Goal: Check status: Check status

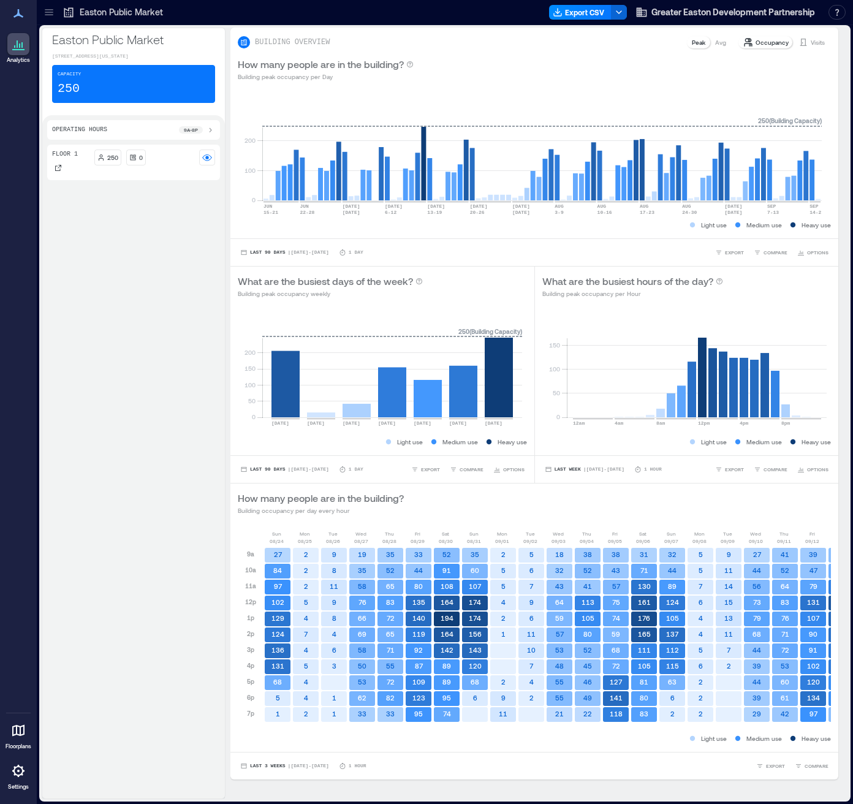
click at [811, 46] on p "Visits" at bounding box center [818, 42] width 14 height 10
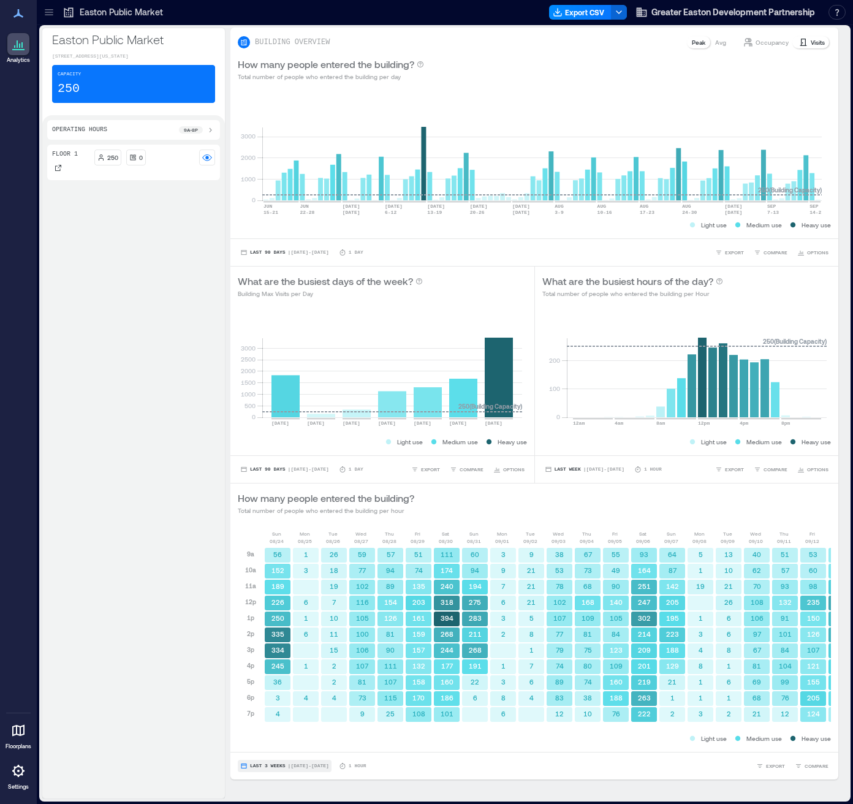
click at [315, 766] on span "| [DATE] - [DATE]" at bounding box center [308, 766] width 41 height 0
click at [284, 747] on div "Last 7 Days Last Week Last 3 Weeks Custom" at bounding box center [272, 719] width 60 height 72
click at [258, 746] on span "Custom" at bounding box center [262, 743] width 26 height 9
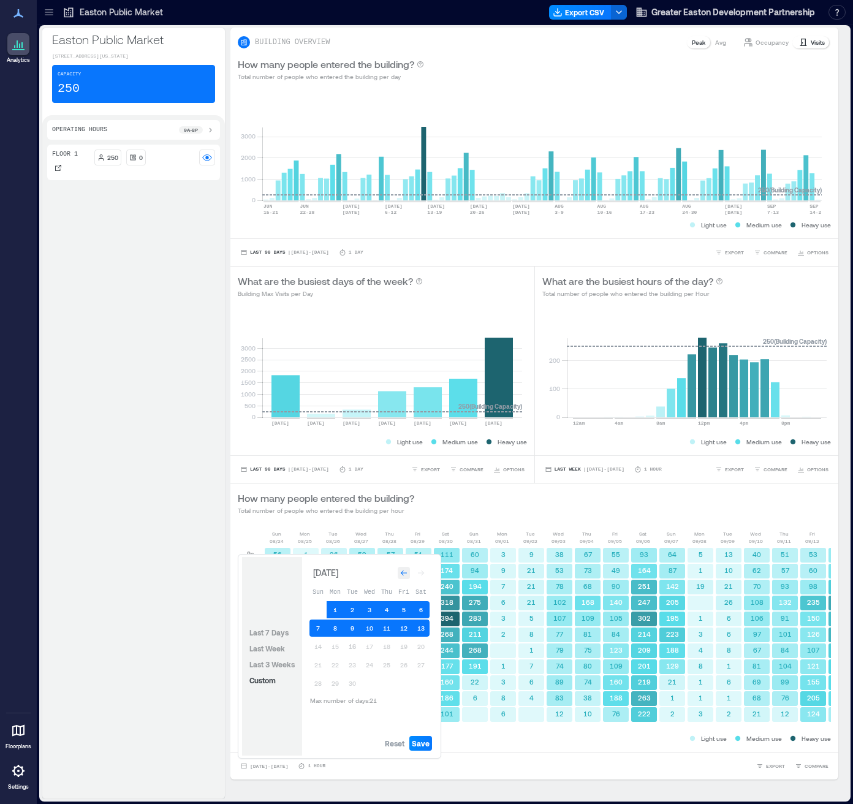
click at [403, 577] on div "Go to previous month" at bounding box center [404, 573] width 12 height 12
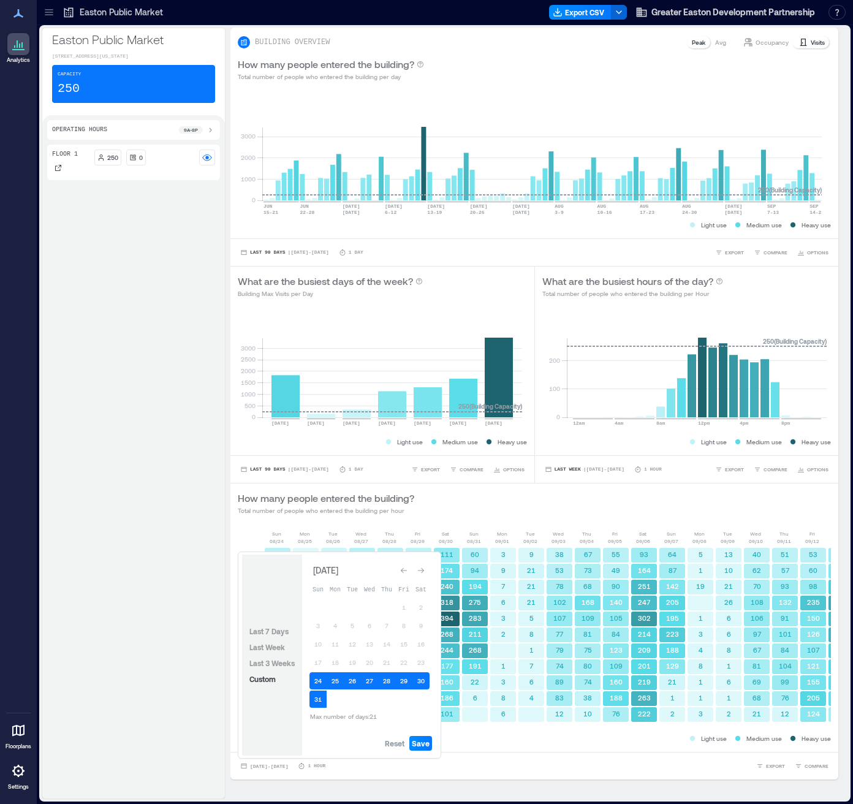
click at [403, 577] on button "Go to previous month" at bounding box center [403, 570] width 17 height 17
click at [403, 577] on div "Go to previous month" at bounding box center [404, 573] width 12 height 12
click at [403, 577] on button "Go to previous month" at bounding box center [403, 570] width 17 height 17
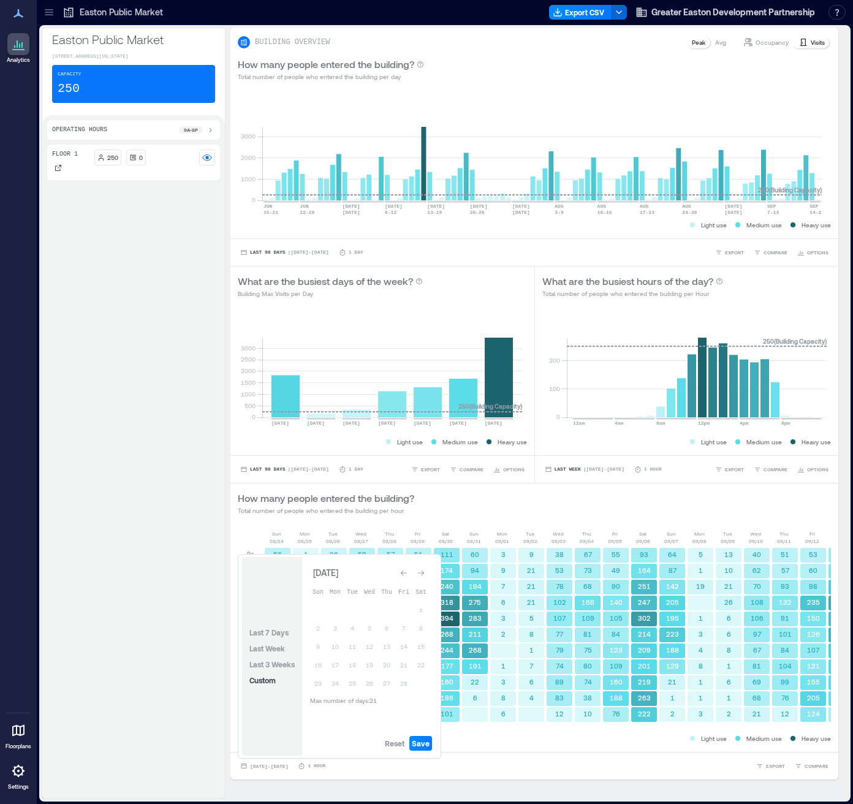
click at [403, 577] on div "Go to previous month" at bounding box center [404, 573] width 12 height 12
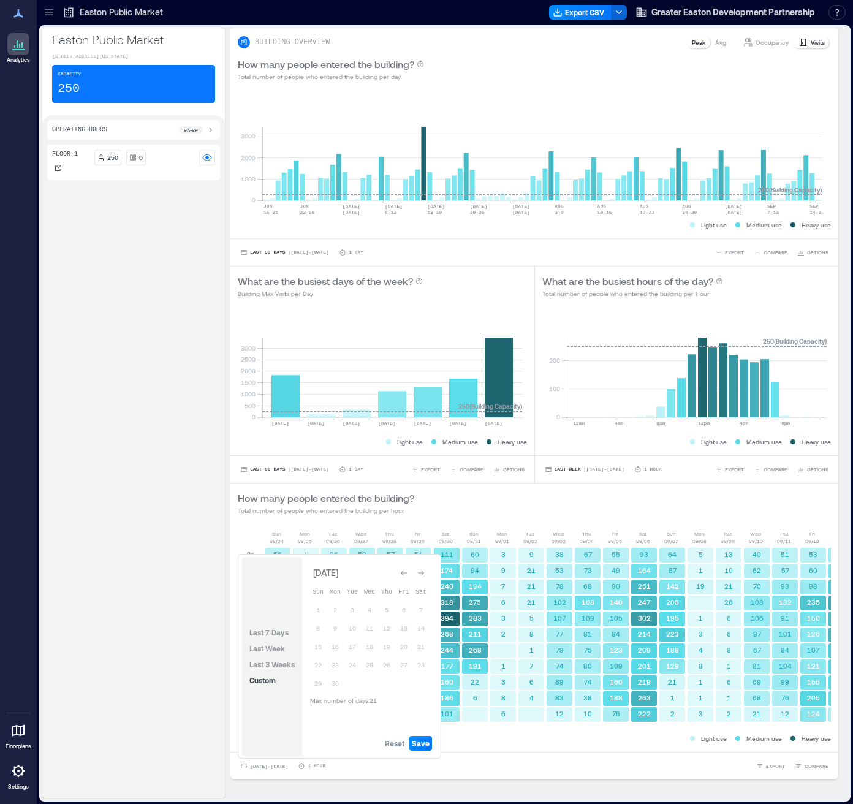
click at [403, 577] on div "Go to previous month" at bounding box center [404, 573] width 12 height 12
click at [425, 576] on div "Go to next month" at bounding box center [421, 573] width 12 height 12
click at [426, 572] on div "Go to next month" at bounding box center [421, 573] width 12 height 12
click at [418, 575] on icon "Go to next month" at bounding box center [420, 572] width 7 height 7
click at [425, 572] on icon "Go to next month" at bounding box center [420, 572] width 7 height 7
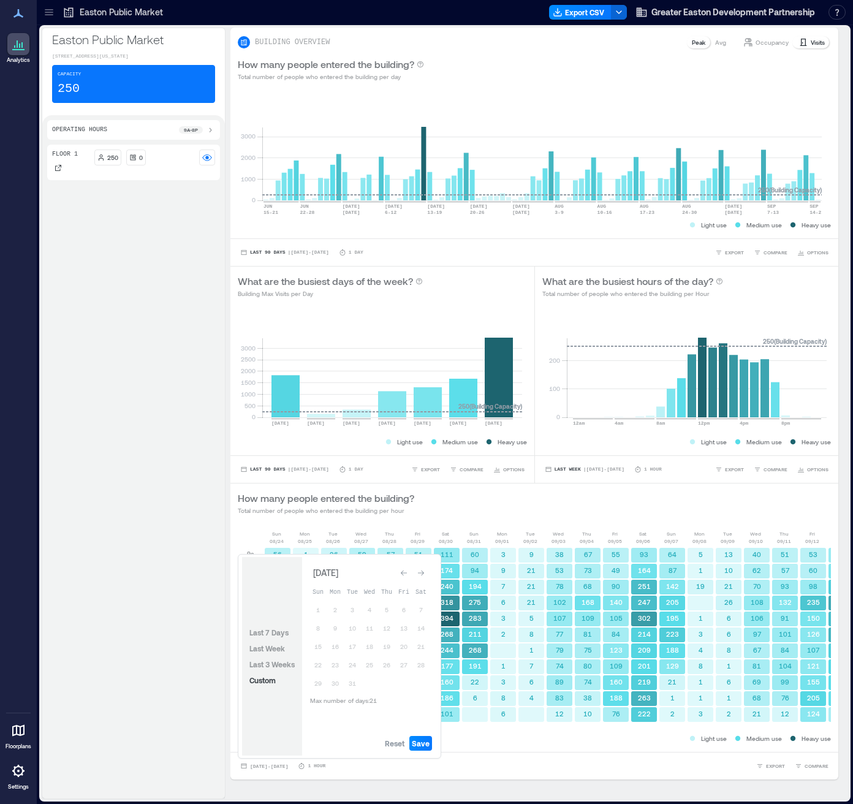
click at [425, 572] on icon "Go to next month" at bounding box center [420, 572] width 7 height 7
click at [422, 571] on icon "Go to next month" at bounding box center [420, 572] width 7 height 7
click at [422, 571] on icon "Go to next month" at bounding box center [420, 570] width 7 height 7
click at [423, 578] on div "Go to next month" at bounding box center [421, 573] width 12 height 12
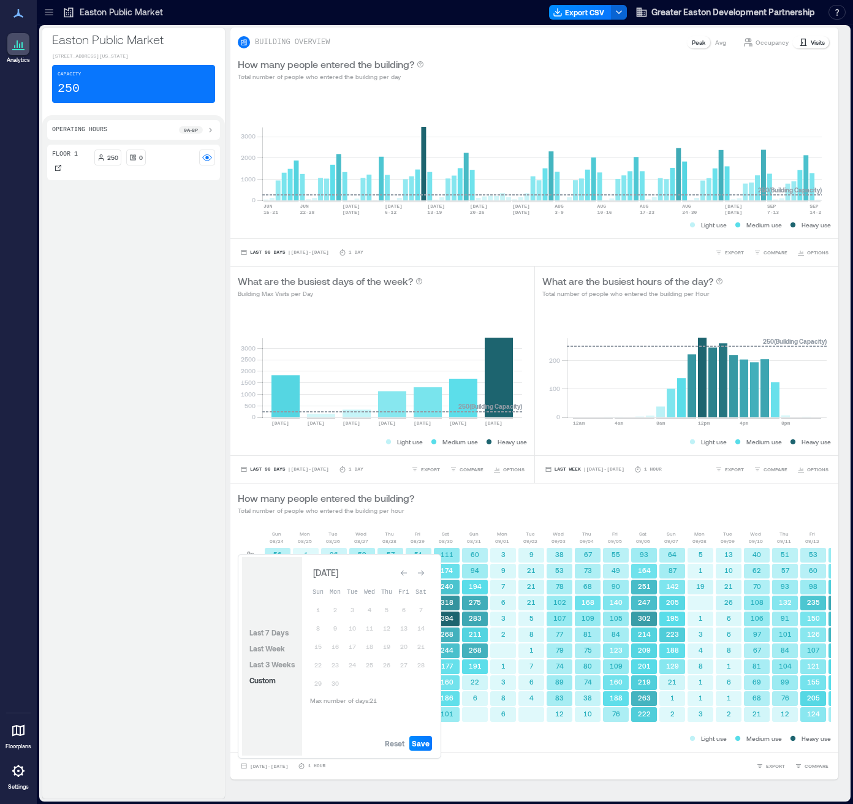
click at [423, 578] on div "Go to next month" at bounding box center [421, 573] width 12 height 12
click at [423, 578] on button "Go to next month" at bounding box center [420, 570] width 17 height 17
click at [275, 763] on span "[DATE] - [DATE]" at bounding box center [269, 765] width 38 height 7
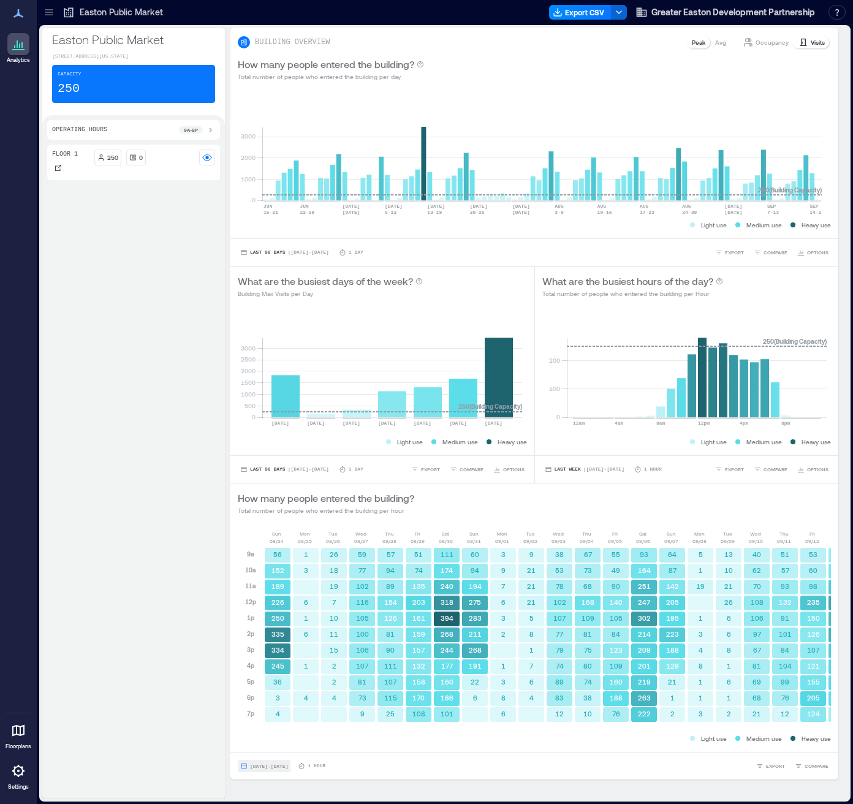
click at [275, 763] on span "[DATE] - [DATE]" at bounding box center [269, 765] width 38 height 7
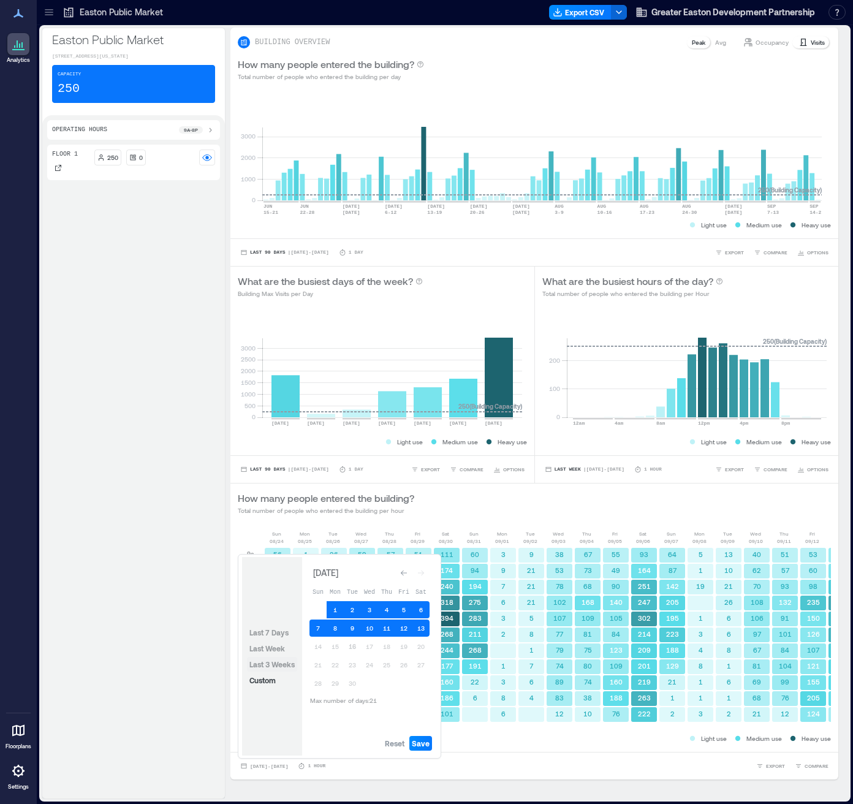
click at [284, 668] on span "Last 3 Weeks" at bounding box center [271, 664] width 45 height 10
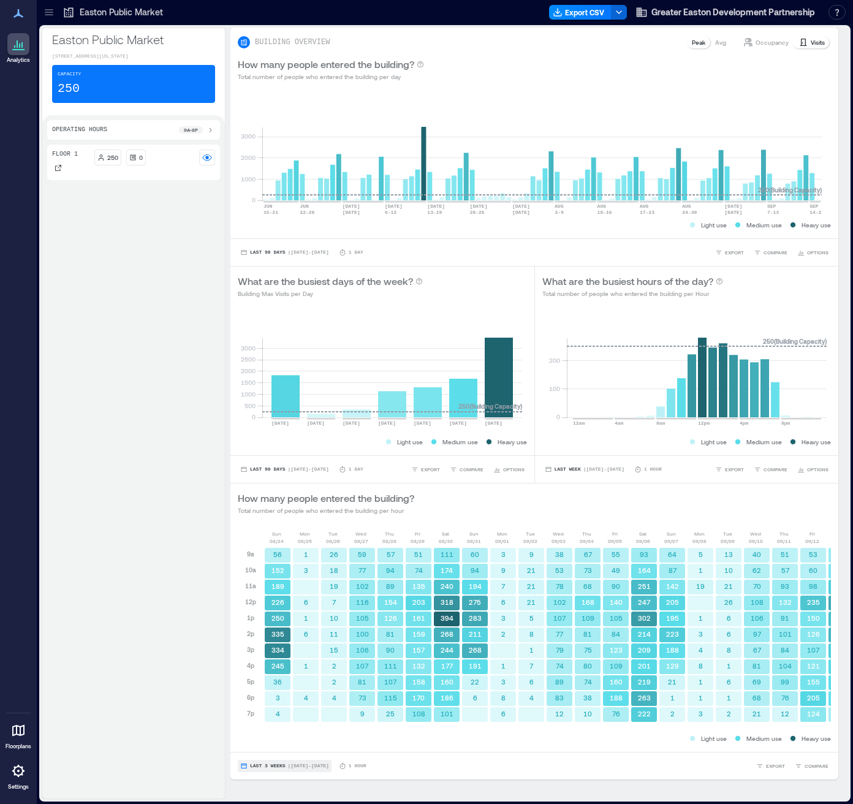
click at [278, 766] on span "Last 3 Weeks" at bounding box center [268, 766] width 36 height 0
click at [274, 746] on span "Custom" at bounding box center [262, 743] width 26 height 9
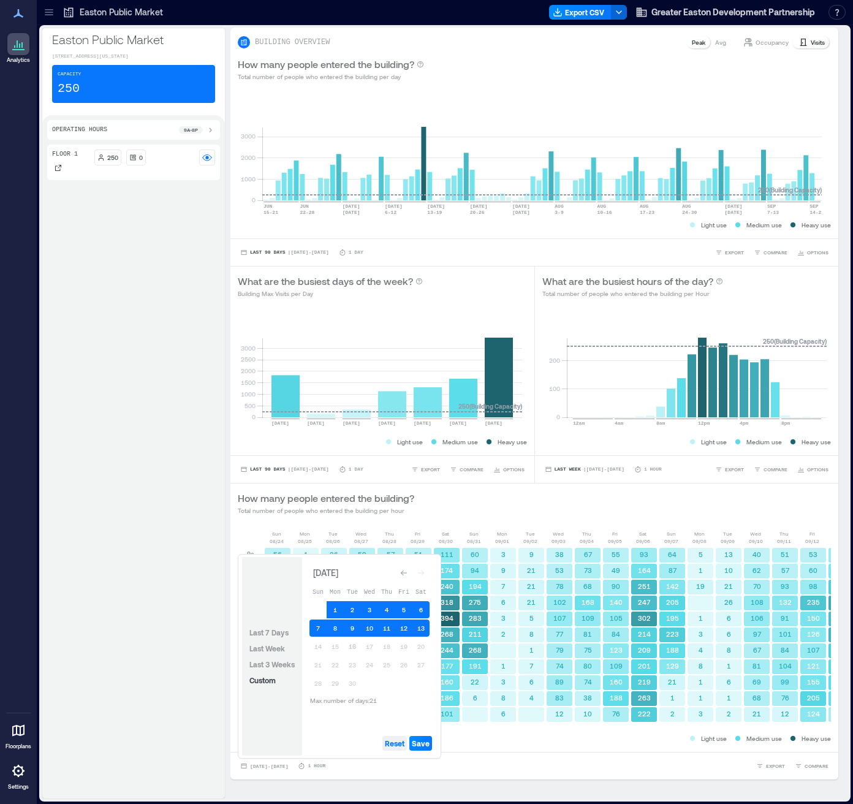
click at [391, 736] on button "Reset" at bounding box center [394, 743] width 25 height 15
click at [409, 573] on div "Go to previous month" at bounding box center [404, 573] width 12 height 12
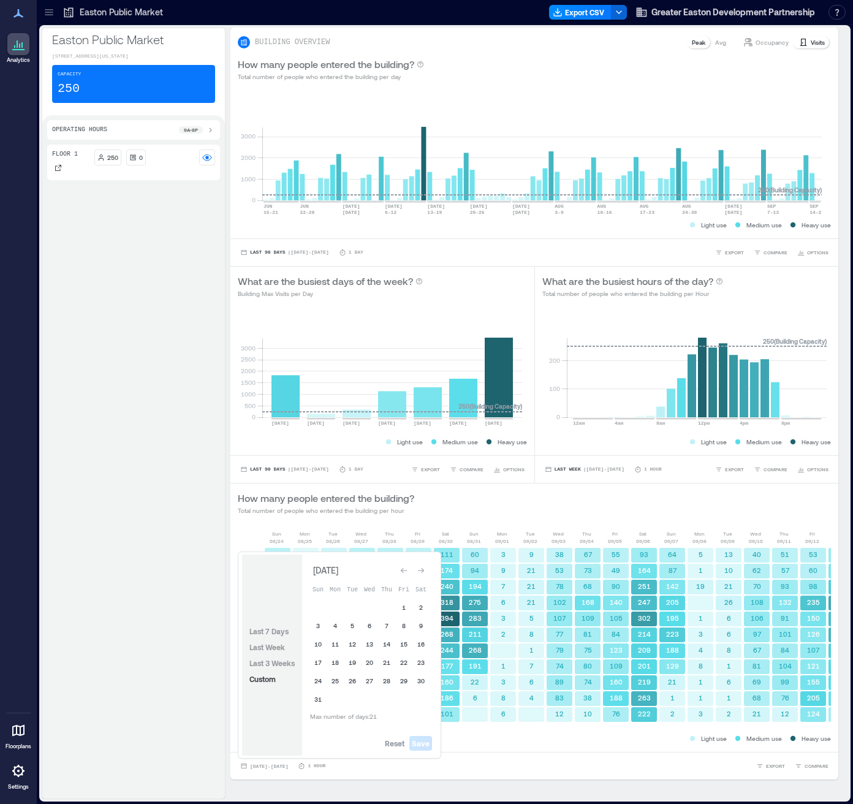
click at [409, 573] on div "Go to previous month" at bounding box center [404, 570] width 12 height 12
click at [409, 573] on div "Go to previous month" at bounding box center [404, 573] width 12 height 12
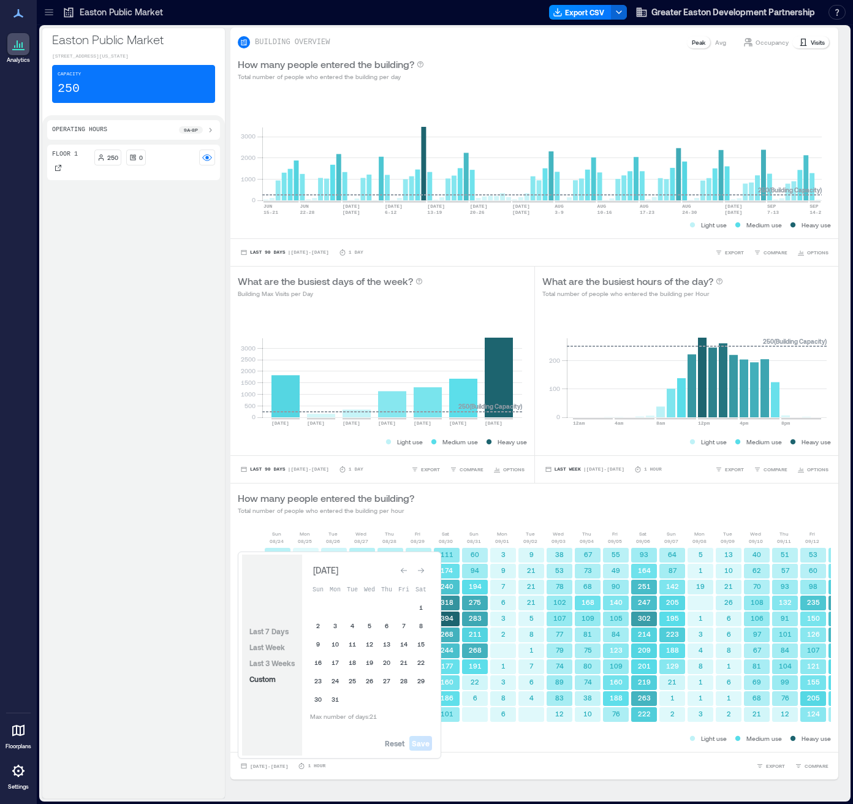
click at [409, 573] on div "Go to previous month" at bounding box center [404, 570] width 12 height 12
click at [409, 573] on div "Go to previous month" at bounding box center [404, 573] width 12 height 12
click at [402, 613] on button "1" at bounding box center [403, 609] width 17 height 17
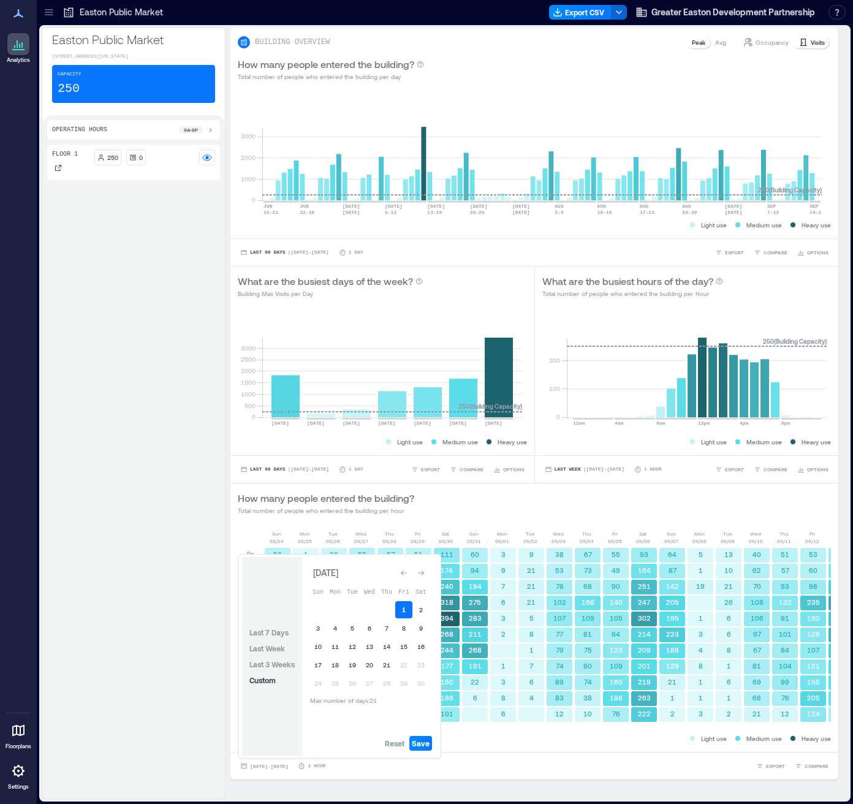
click at [405, 611] on button "1" at bounding box center [403, 609] width 17 height 17
click at [420, 631] on button "9" at bounding box center [420, 627] width 17 height 17
click at [398, 681] on button "29" at bounding box center [403, 683] width 17 height 17
click at [424, 744] on span "Save" at bounding box center [421, 743] width 18 height 10
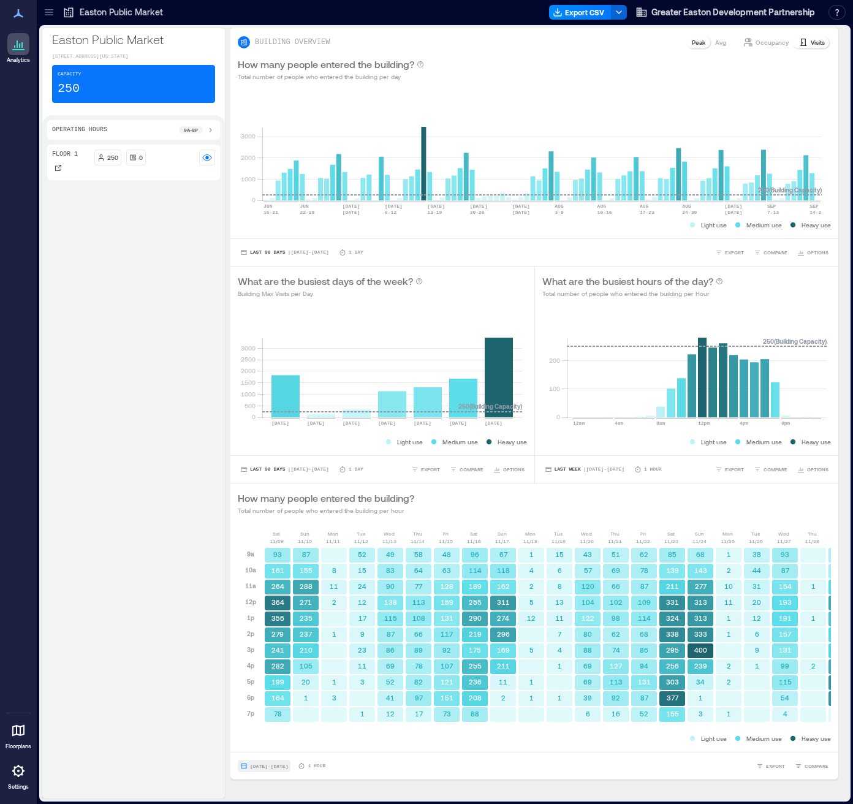
click at [288, 764] on span "[DATE] - [DATE]" at bounding box center [269, 766] width 38 height 6
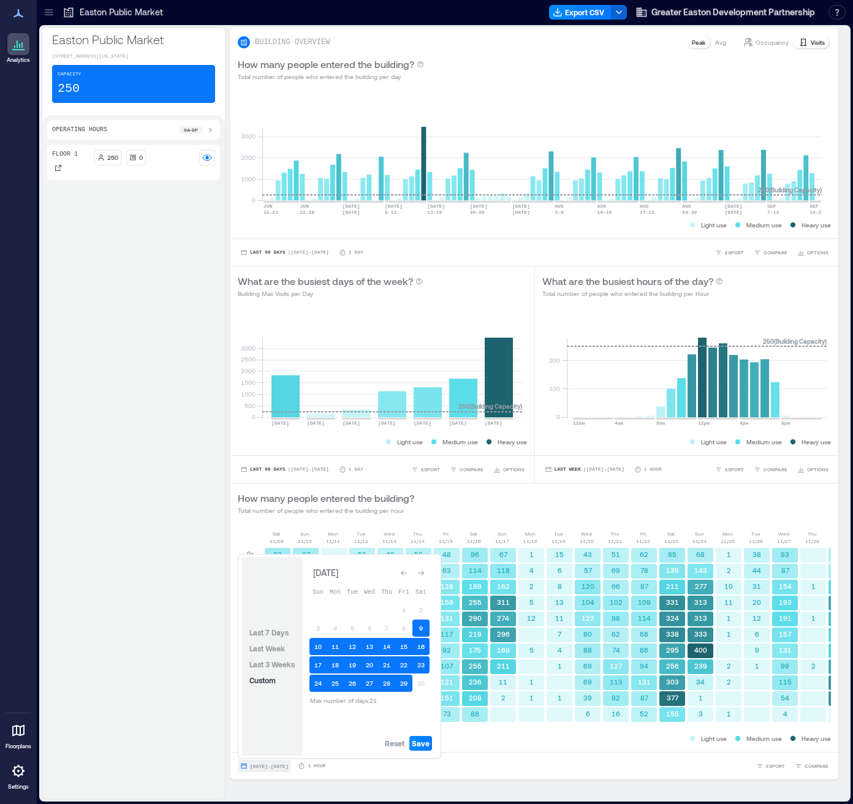
click at [288, 764] on span "[DATE] - [DATE]" at bounding box center [269, 766] width 38 height 6
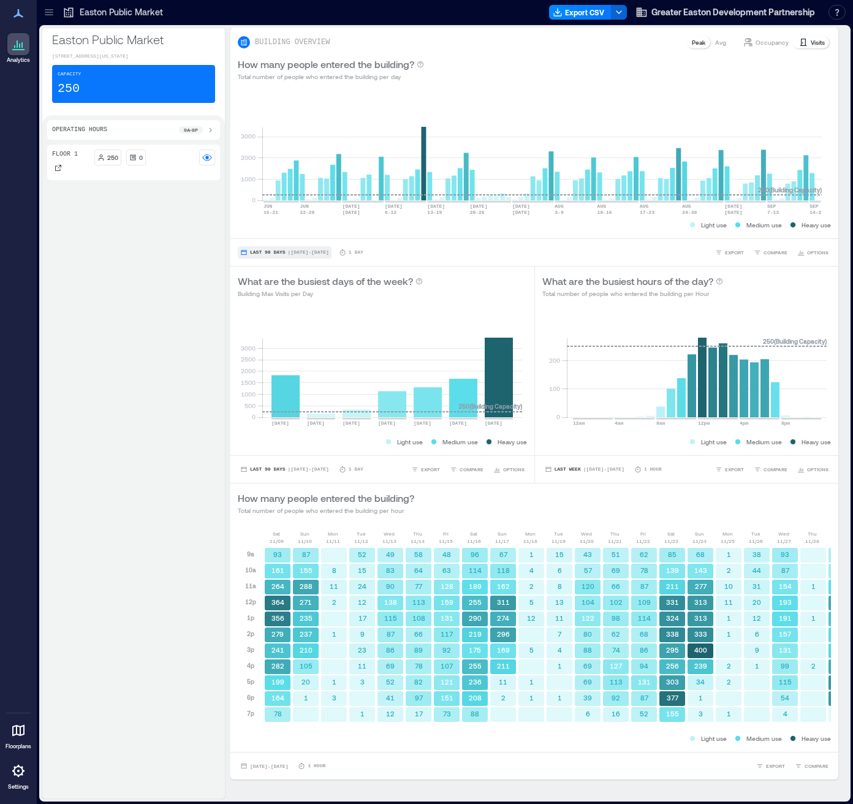
click at [290, 248] on button "Last 90 Days | [DATE] - [DATE]" at bounding box center [285, 252] width 94 height 12
click at [280, 235] on div "Last 7 Days Last Week Last 30 Days Last Month Last 90 Days Custom" at bounding box center [271, 190] width 59 height 104
click at [270, 233] on span "Custom" at bounding box center [262, 229] width 26 height 9
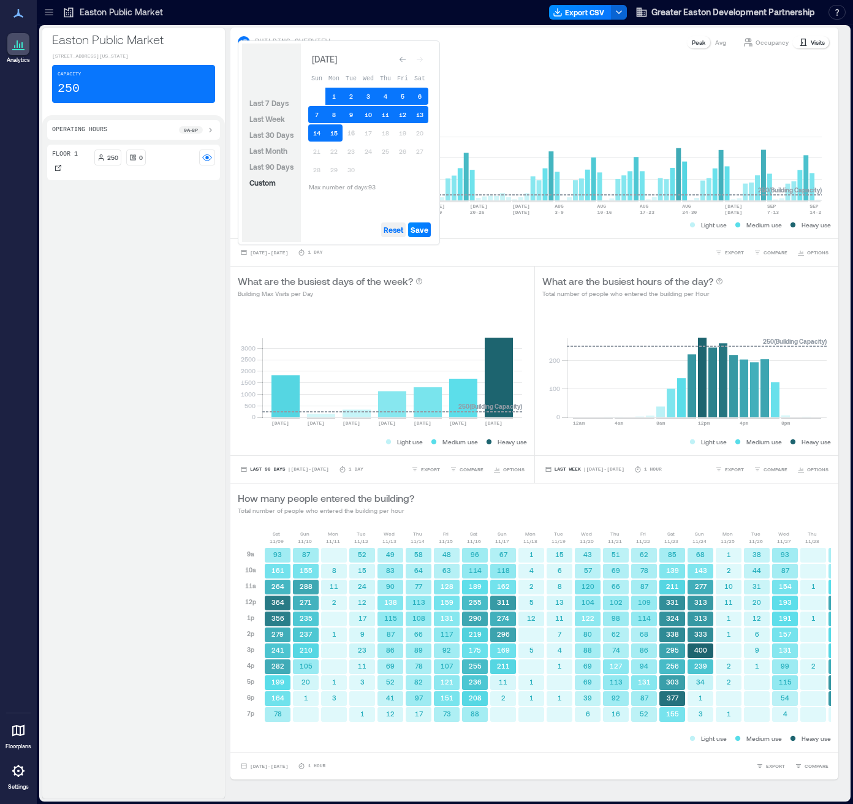
click at [400, 233] on span "Reset" at bounding box center [394, 230] width 20 height 10
click at [399, 61] on icon "Go to previous month" at bounding box center [402, 59] width 7 height 7
click at [399, 61] on div "Go to previous month" at bounding box center [402, 57] width 12 height 12
click at [399, 61] on icon "Go to previous month" at bounding box center [402, 59] width 7 height 7
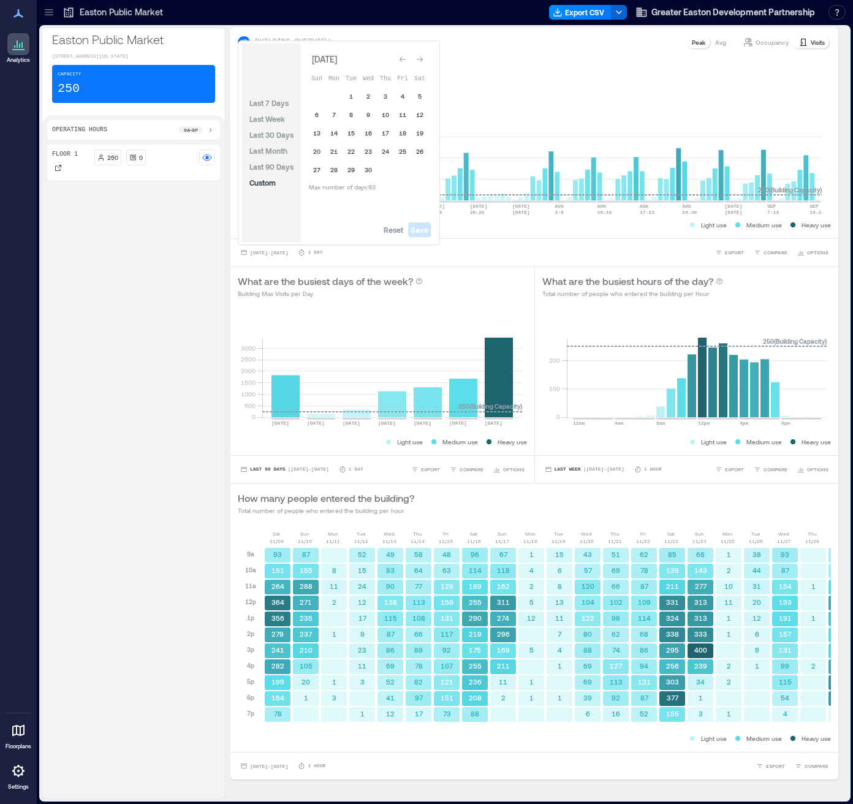
click at [399, 61] on icon "Go to previous month" at bounding box center [402, 59] width 7 height 7
click at [399, 61] on div "Go to previous month" at bounding box center [402, 57] width 12 height 12
click at [399, 61] on icon "Go to previous month" at bounding box center [402, 59] width 7 height 7
click at [404, 94] on button "1" at bounding box center [402, 96] width 17 height 17
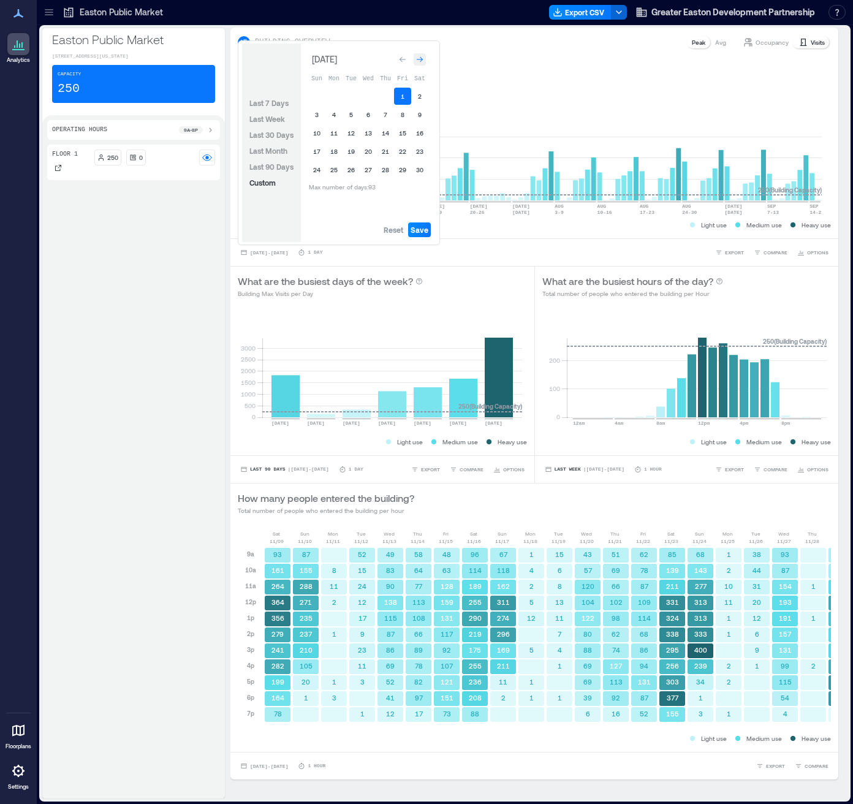
click at [416, 62] on div "Go to next month" at bounding box center [420, 59] width 12 height 12
click at [356, 175] on button "31" at bounding box center [350, 169] width 17 height 17
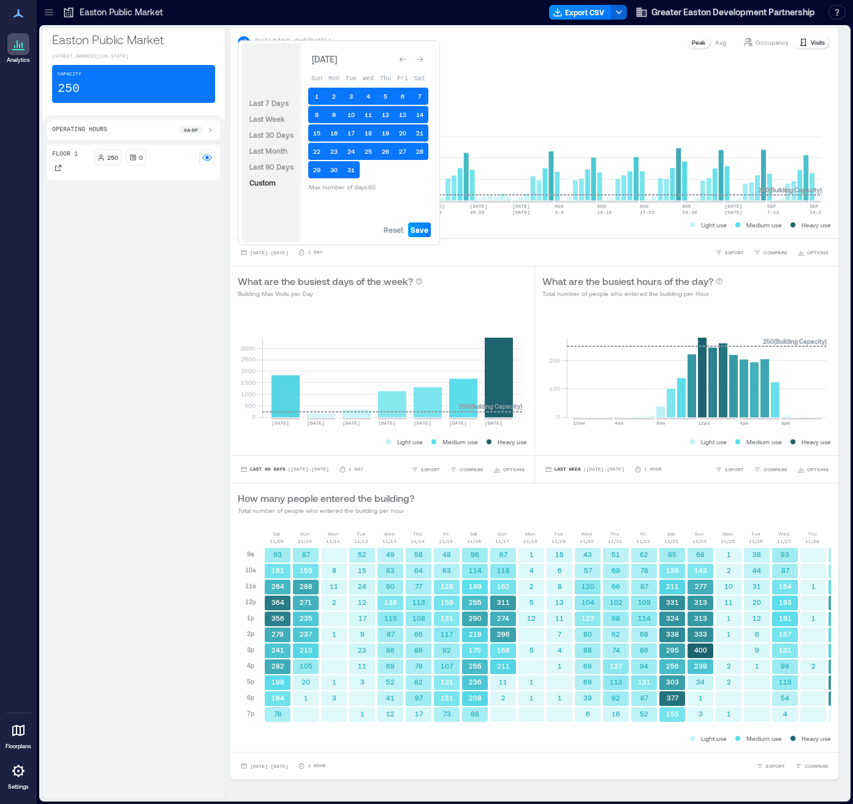
click at [415, 230] on span "Save" at bounding box center [419, 230] width 18 height 10
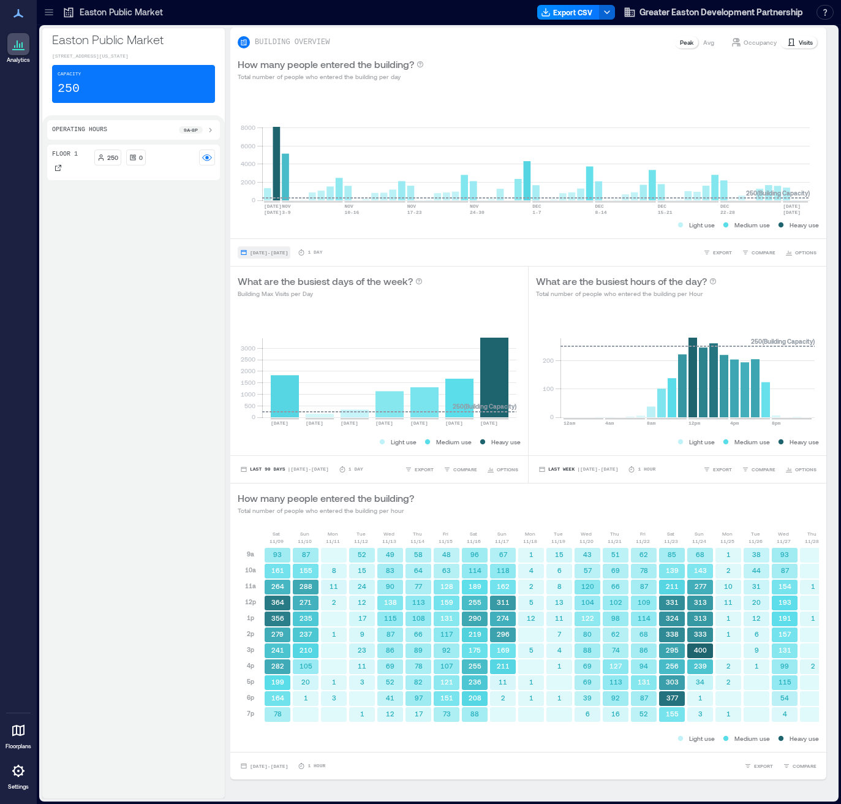
click at [288, 251] on span "[DATE] - [DATE]" at bounding box center [269, 253] width 38 height 6
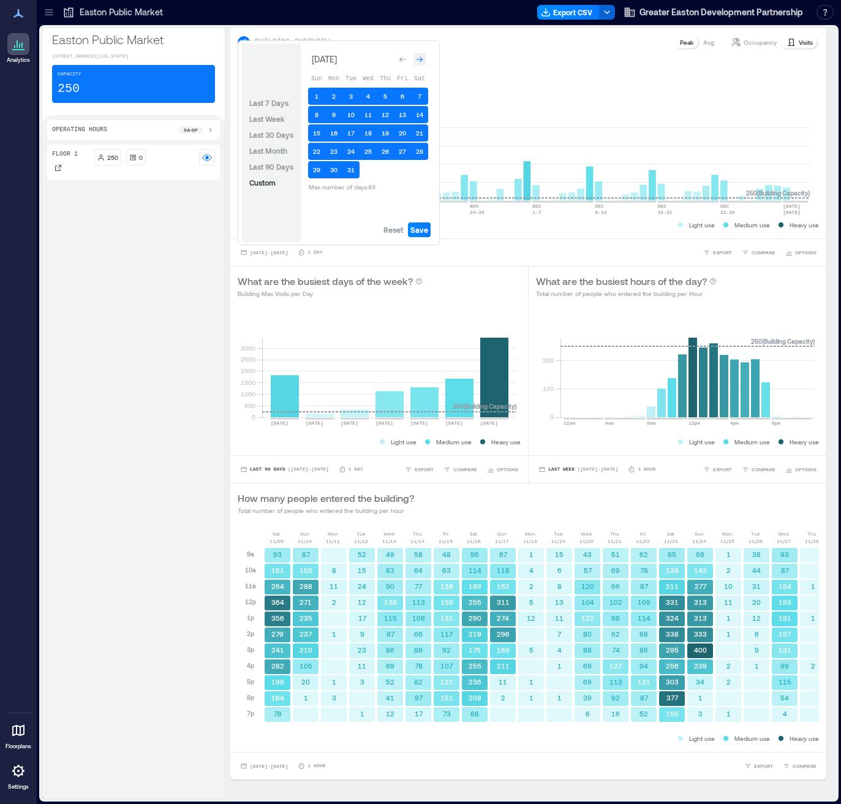
click at [418, 64] on div "Go to next month" at bounding box center [420, 59] width 12 height 12
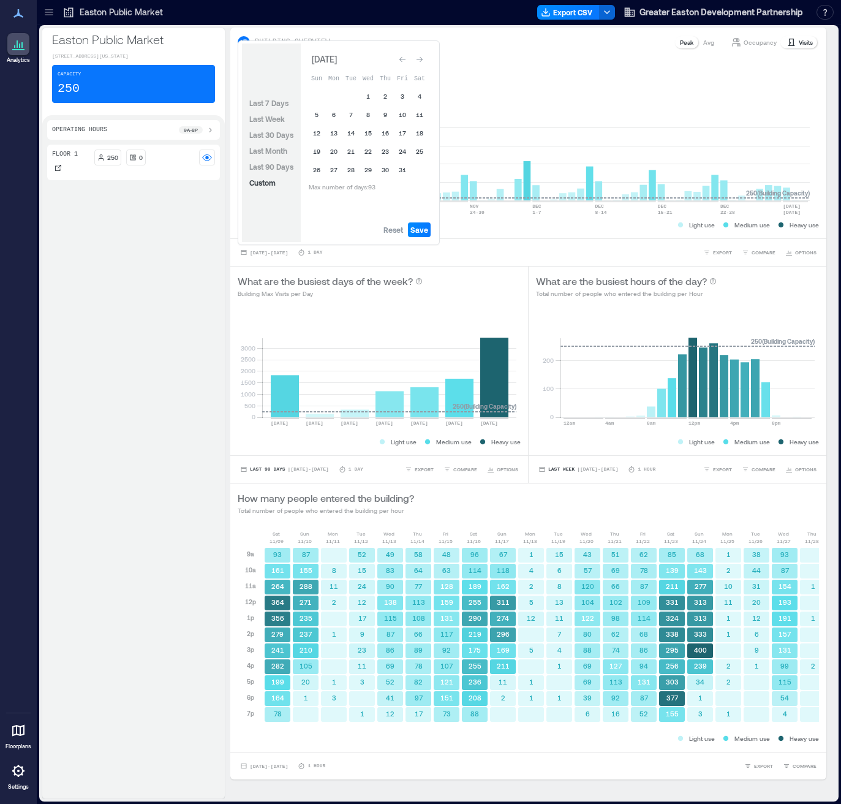
click at [418, 64] on div "Go to next month" at bounding box center [420, 59] width 12 height 12
click at [418, 64] on button "Go to next month" at bounding box center [419, 56] width 17 height 17
click at [395, 232] on span "Reset" at bounding box center [394, 230] width 20 height 10
click at [352, 96] on button "1" at bounding box center [350, 96] width 17 height 17
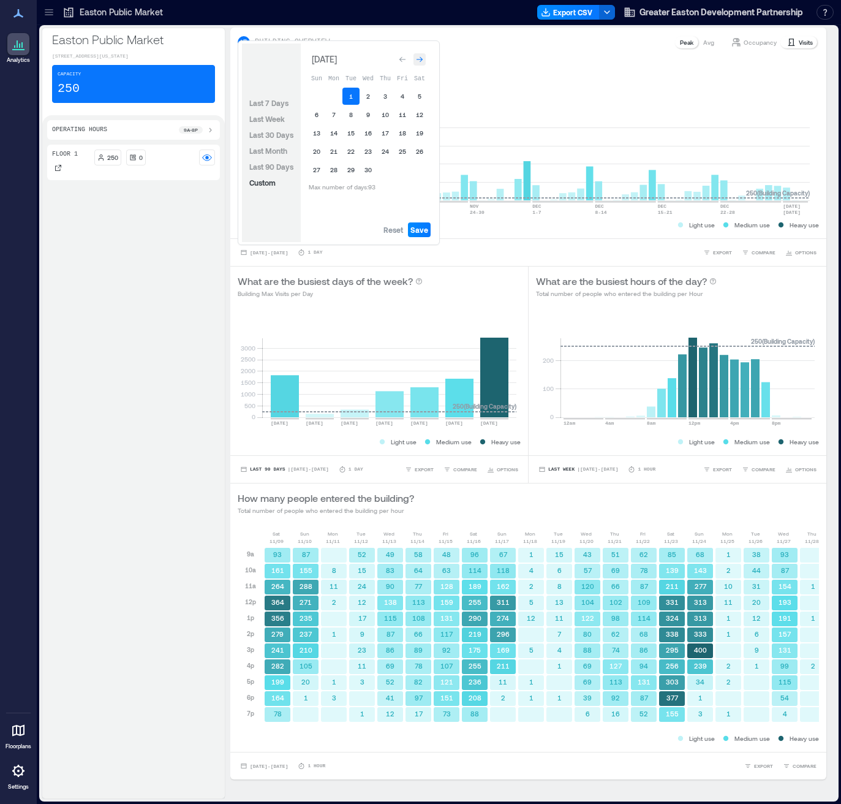
click at [420, 64] on div "Go to next month" at bounding box center [420, 59] width 12 height 12
click at [371, 96] on button "2" at bounding box center [368, 96] width 17 height 17
click at [419, 230] on span "Save" at bounding box center [419, 230] width 18 height 10
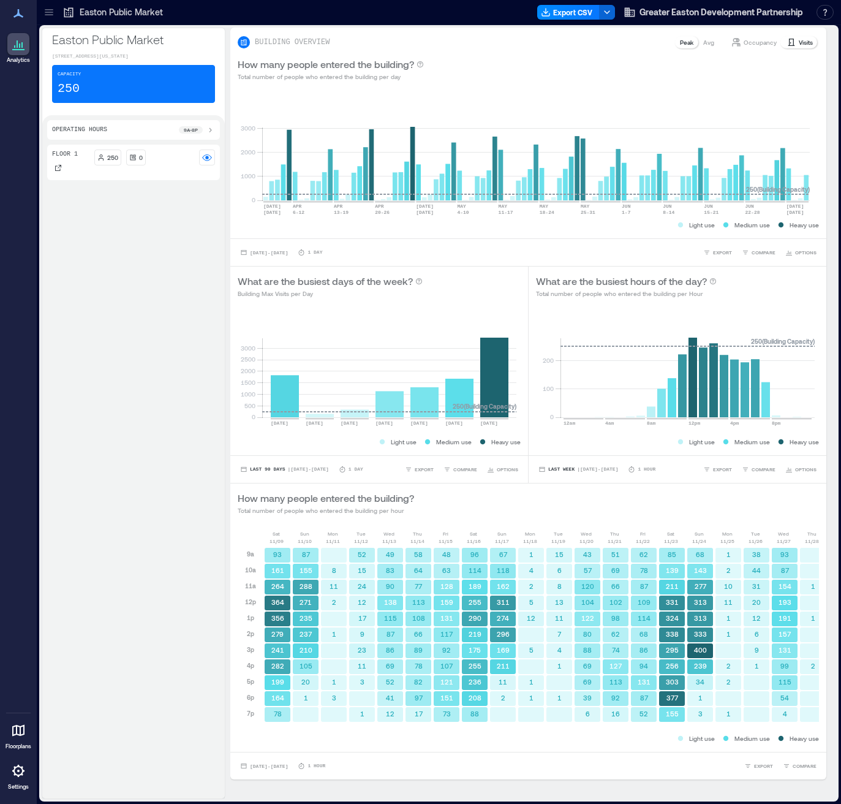
click at [299, 245] on div "[DATE] - [DATE] 1 Day EXPORT COMPARE OPTIONS" at bounding box center [528, 252] width 596 height 28
click at [288, 251] on span "[DATE] - [DATE]" at bounding box center [269, 253] width 38 height 6
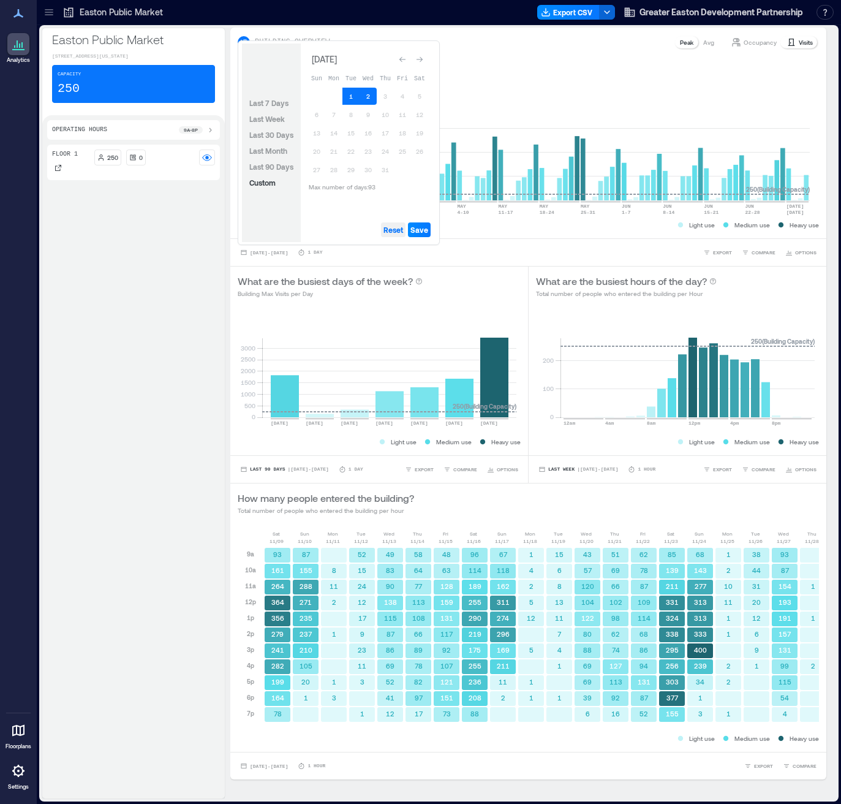
click at [395, 230] on span "Reset" at bounding box center [394, 230] width 20 height 10
click at [384, 94] on button "3" at bounding box center [385, 96] width 17 height 17
drag, startPoint x: 360, startPoint y: 94, endPoint x: 350, endPoint y: 95, distance: 9.2
click at [359, 94] on tr "1 2 3 4 5" at bounding box center [368, 96] width 120 height 17
click at [350, 95] on button "1" at bounding box center [350, 96] width 17 height 17
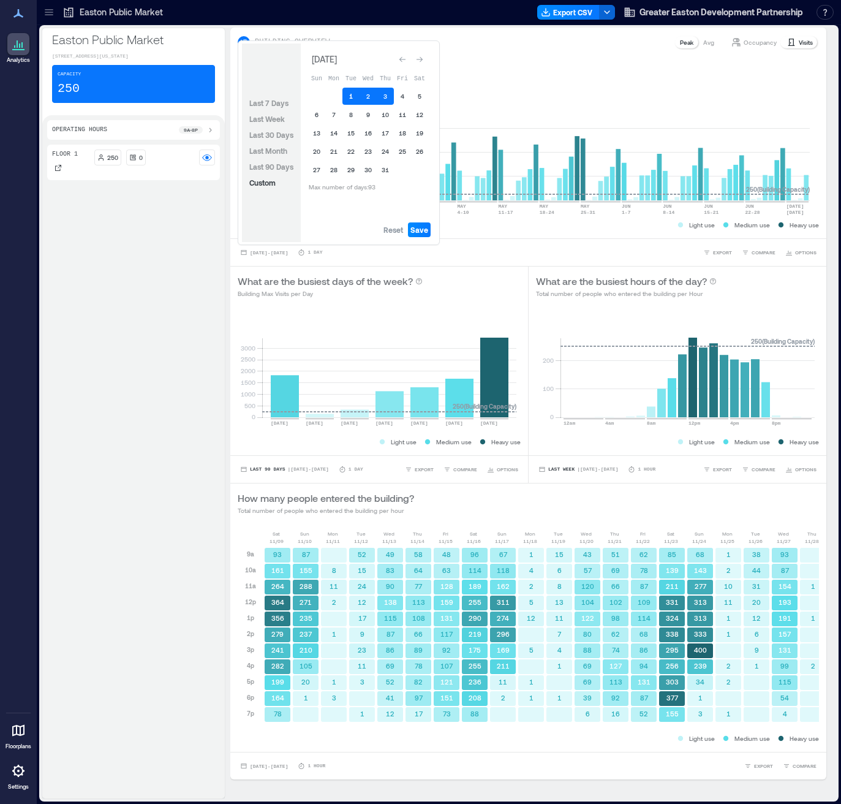
click at [353, 99] on button "1" at bounding box center [350, 96] width 17 height 17
click at [348, 97] on button "1" at bounding box center [350, 96] width 17 height 17
click at [421, 60] on icon "Go to next month" at bounding box center [419, 59] width 7 height 7
click at [421, 59] on icon "Go to next month" at bounding box center [419, 56] width 7 height 7
click at [331, 137] on button "15" at bounding box center [333, 132] width 17 height 17
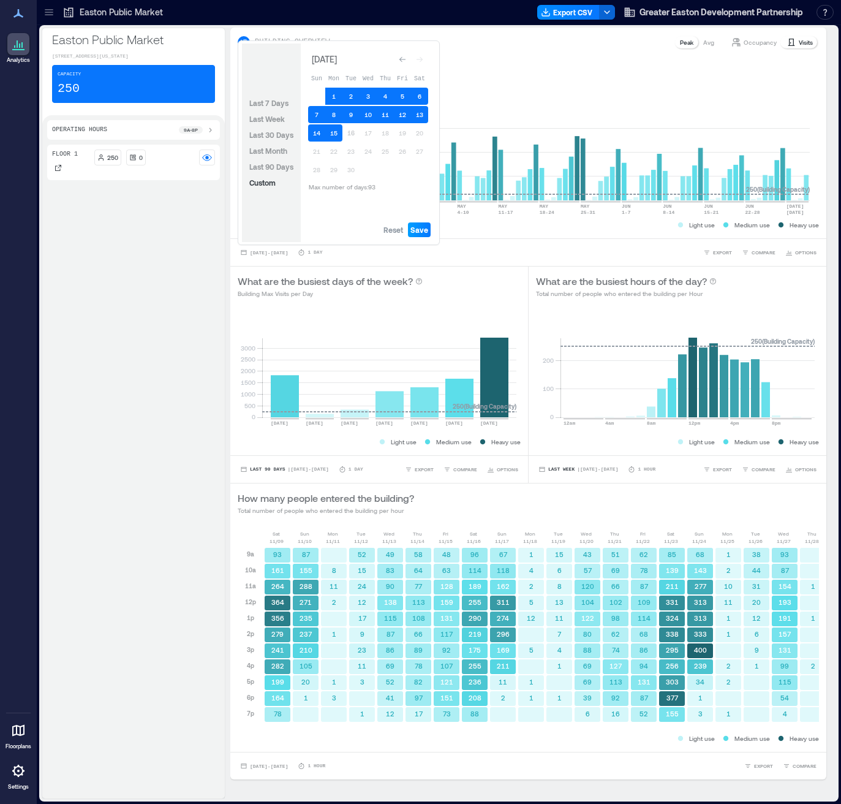
click at [417, 231] on span "Save" at bounding box center [419, 230] width 18 height 10
